Goal: Information Seeking & Learning: Learn about a topic

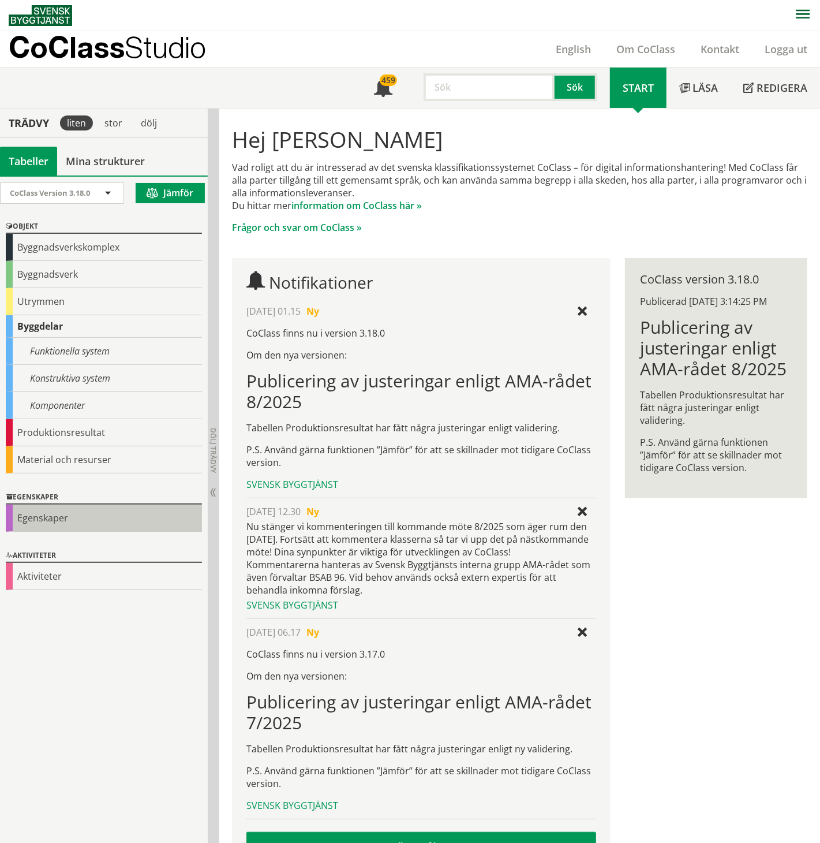
click at [40, 518] on div "Egenskaper" at bounding box center [104, 517] width 196 height 27
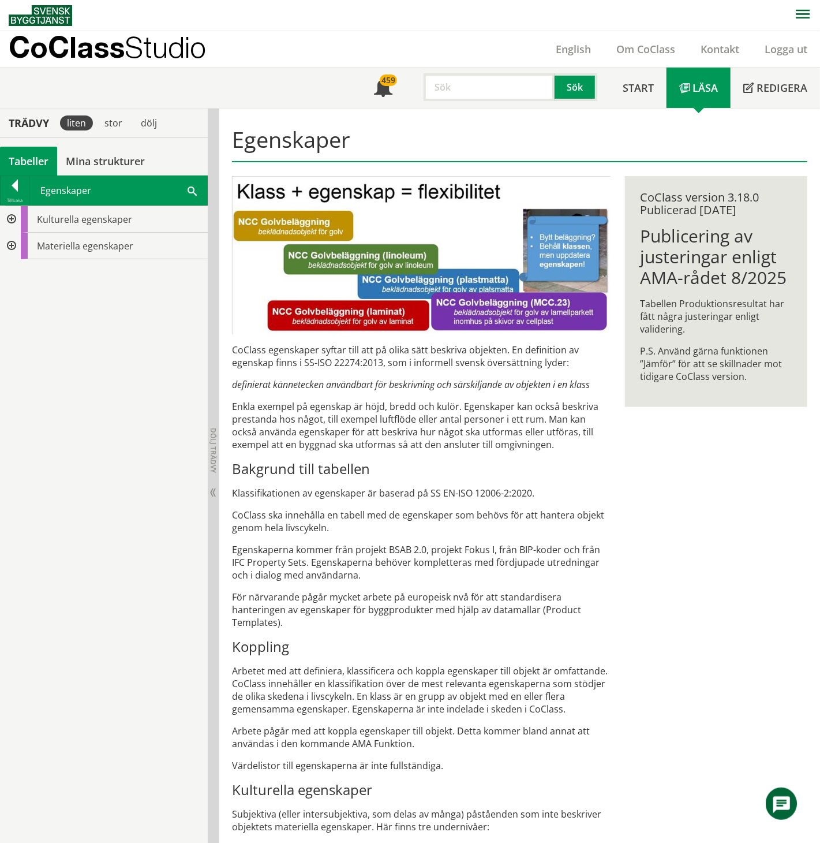
click at [12, 218] on div at bounding box center [10, 219] width 21 height 27
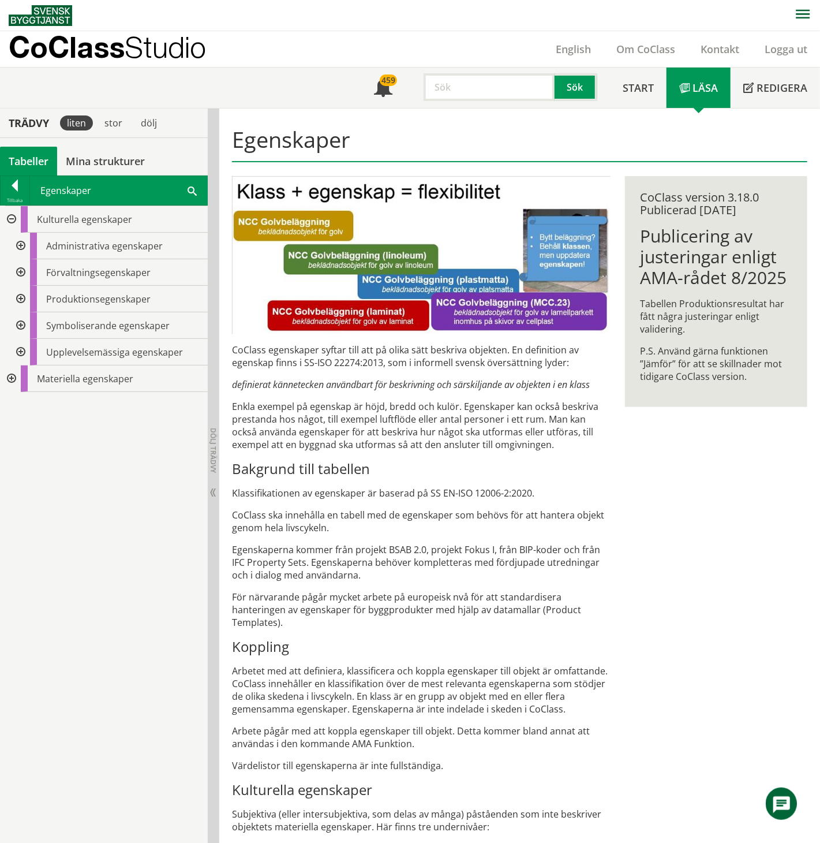
click at [21, 301] on div at bounding box center [19, 299] width 21 height 27
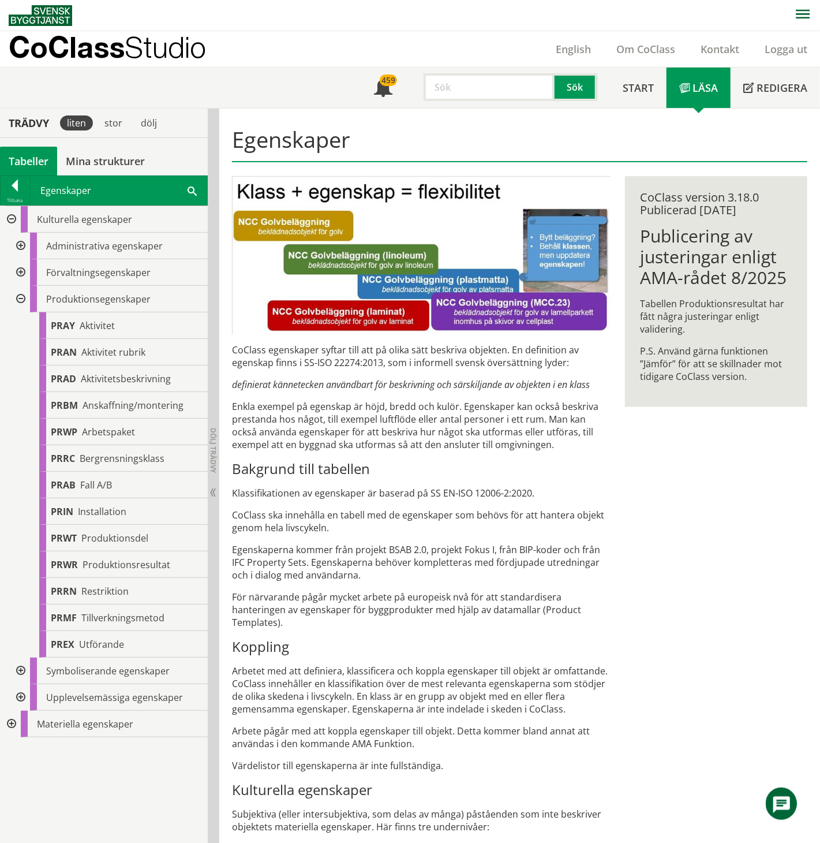
click at [22, 298] on div at bounding box center [19, 299] width 21 height 27
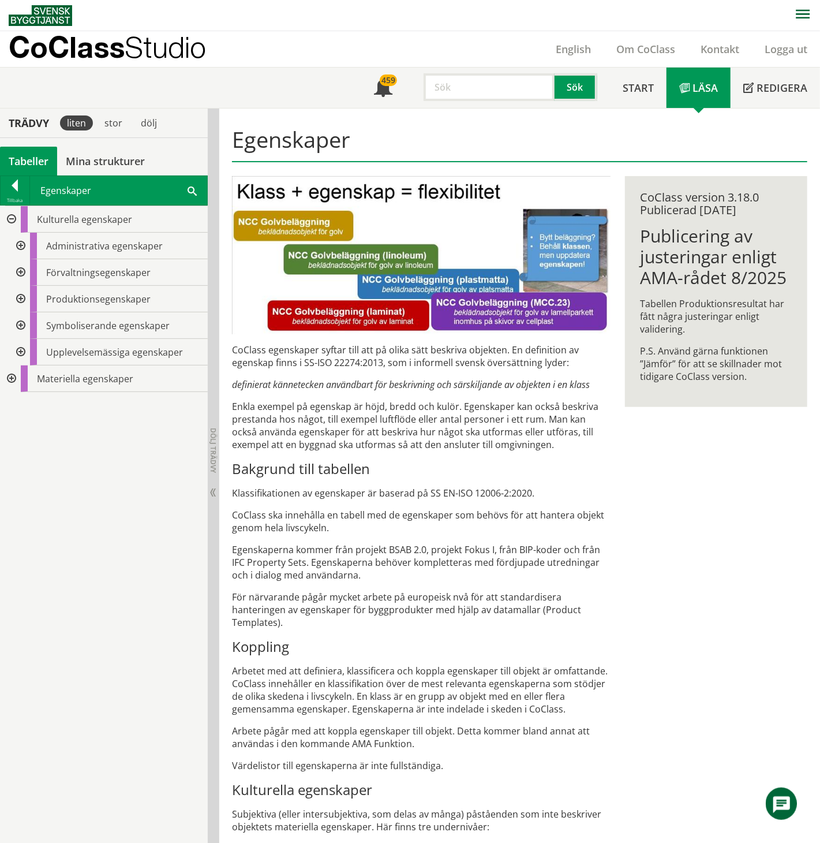
click at [19, 322] on div at bounding box center [19, 325] width 21 height 27
click at [28, 351] on div at bounding box center [28, 352] width 21 height 27
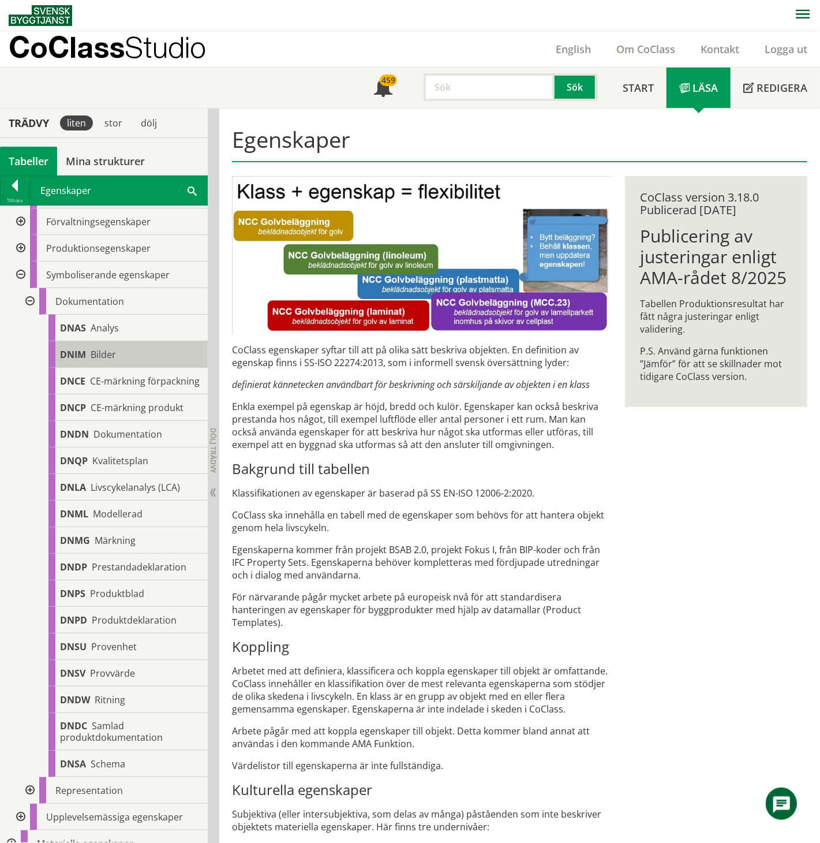
scroll to position [76, 0]
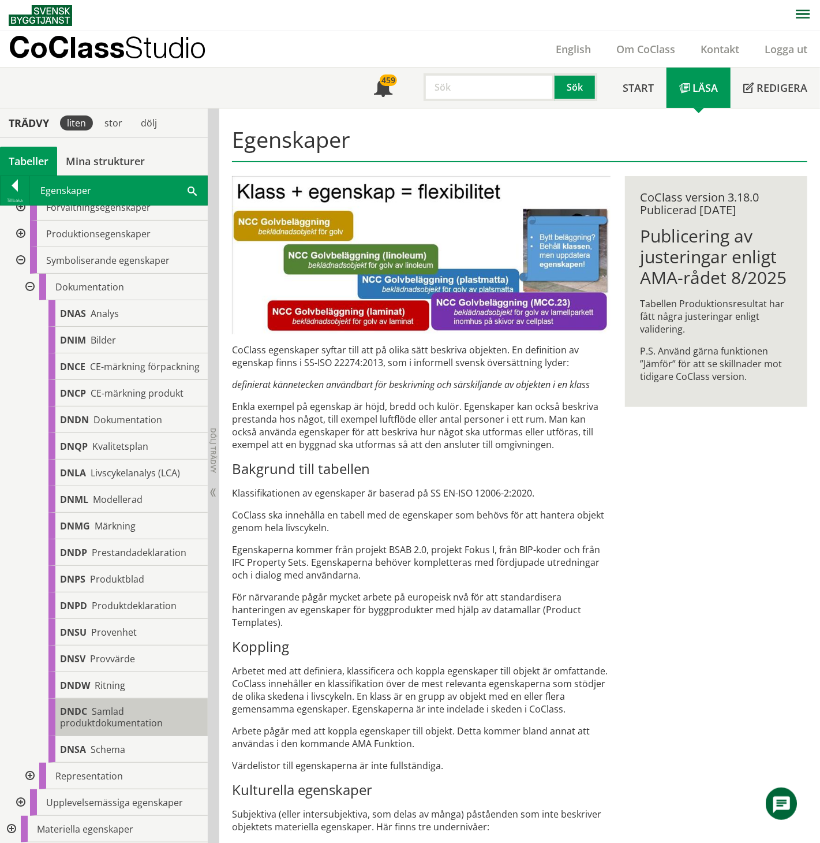
click at [109, 721] on span "Samlad produktdokumentation" at bounding box center [111, 717] width 103 height 24
click at [137, 717] on span "Samlad produktdokumentation" at bounding box center [111, 717] width 103 height 24
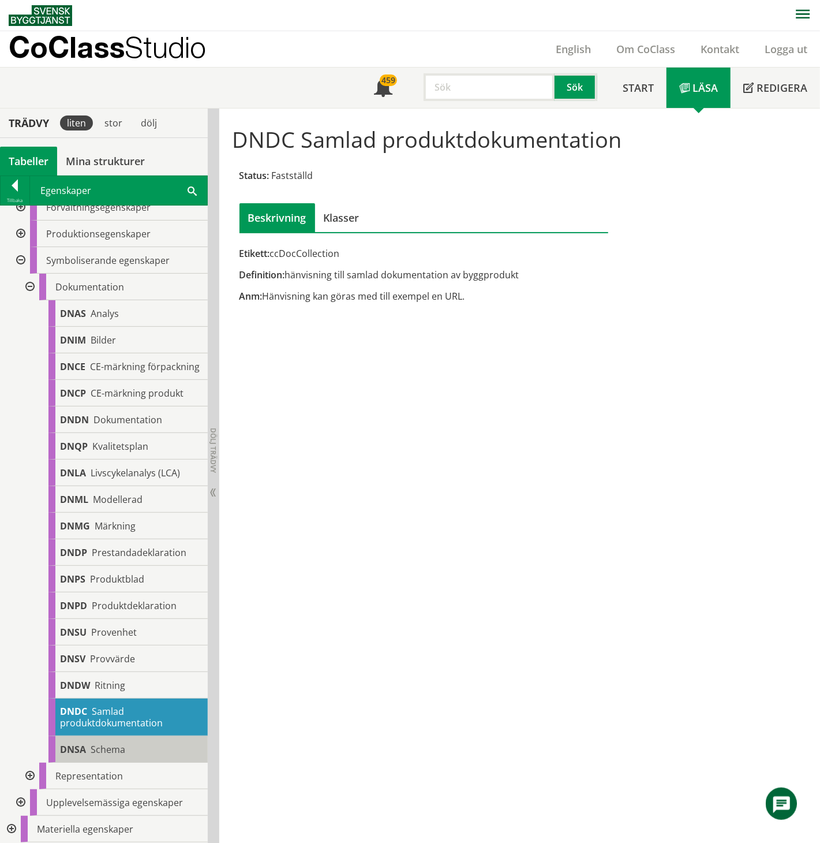
click at [108, 751] on span "Schema" at bounding box center [108, 749] width 35 height 13
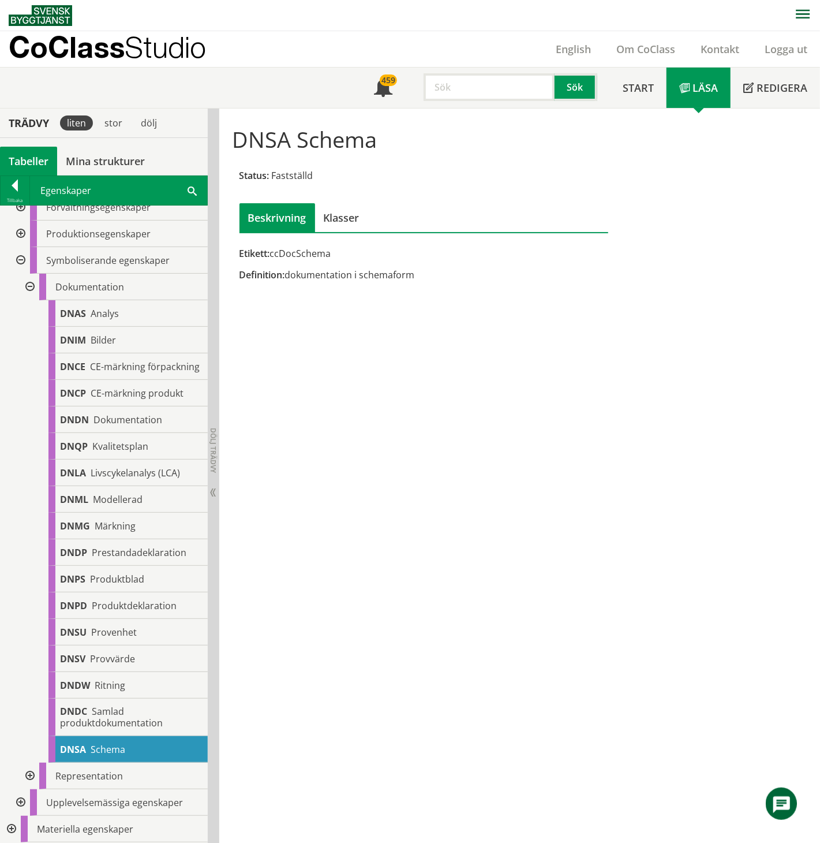
click at [28, 776] on div at bounding box center [28, 775] width 21 height 27
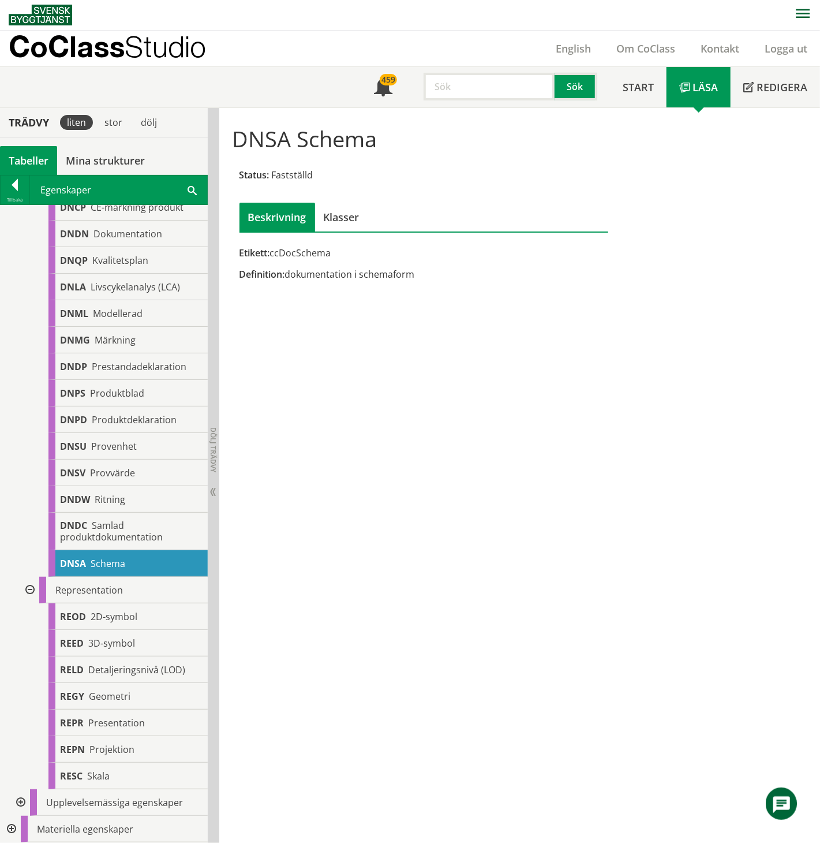
scroll to position [261, 0]
click at [114, 723] on span "Presentation" at bounding box center [116, 723] width 57 height 13
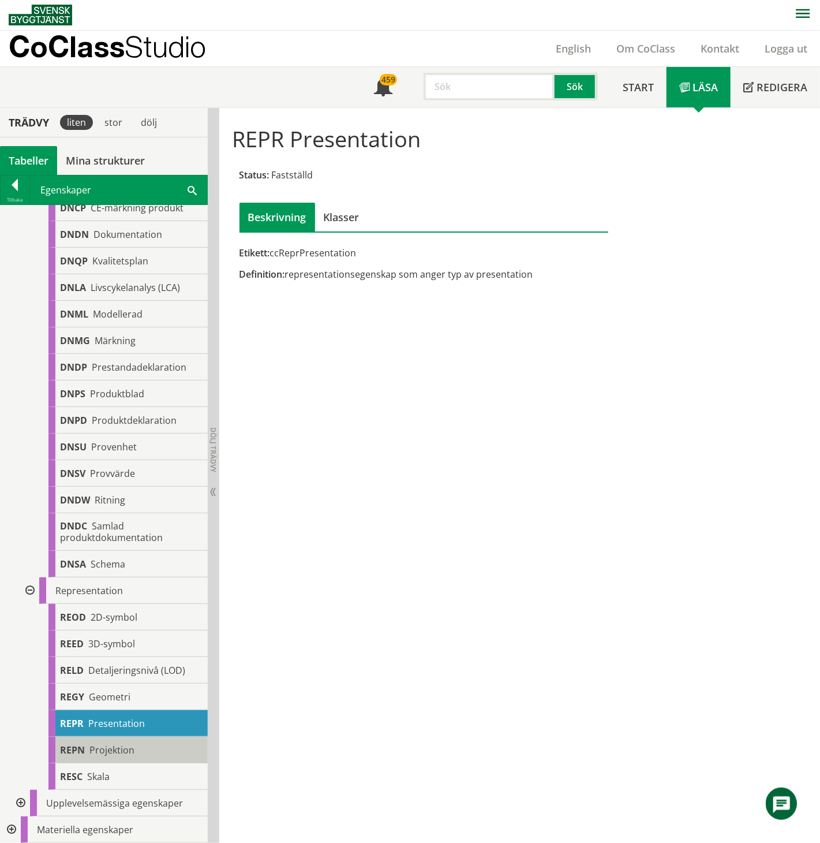
click at [151, 746] on div "REPN Projektion" at bounding box center [127, 749] width 159 height 27
